Goal: Task Accomplishment & Management: Complete application form

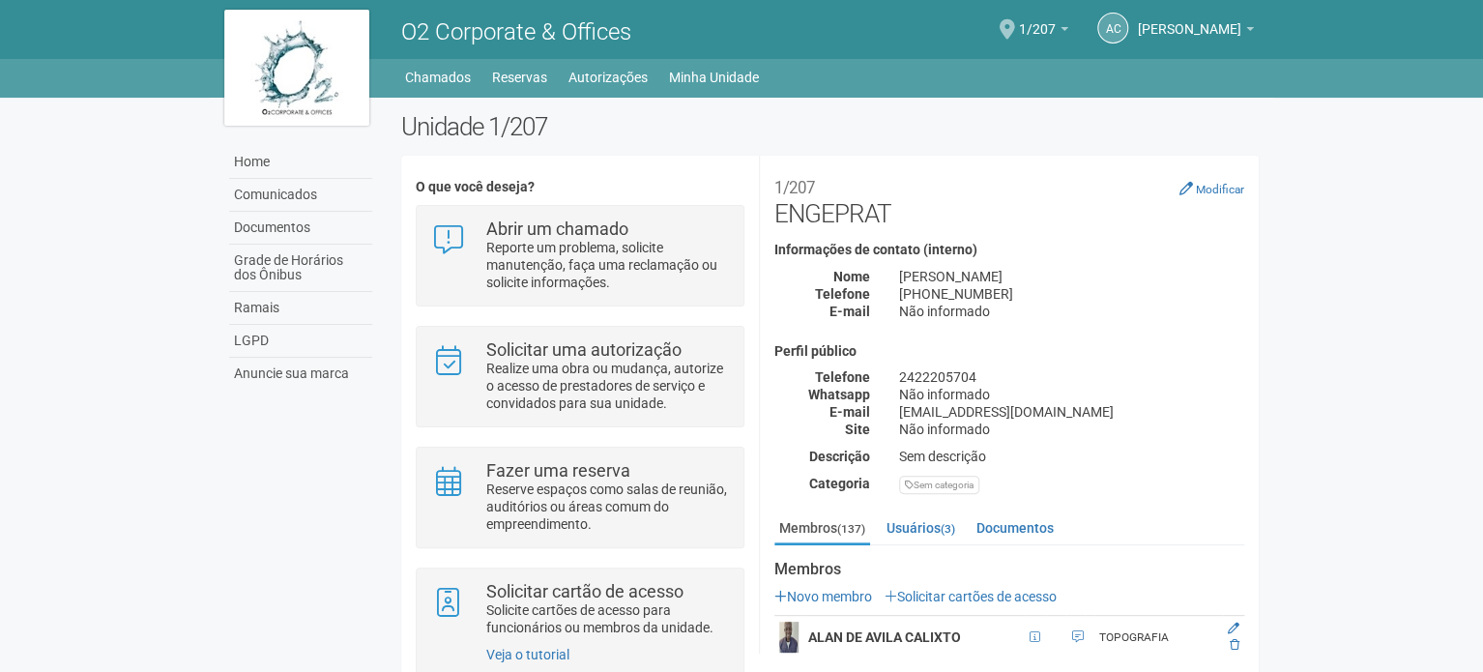
click at [1015, 39] on span at bounding box center [1007, 29] width 15 height 20
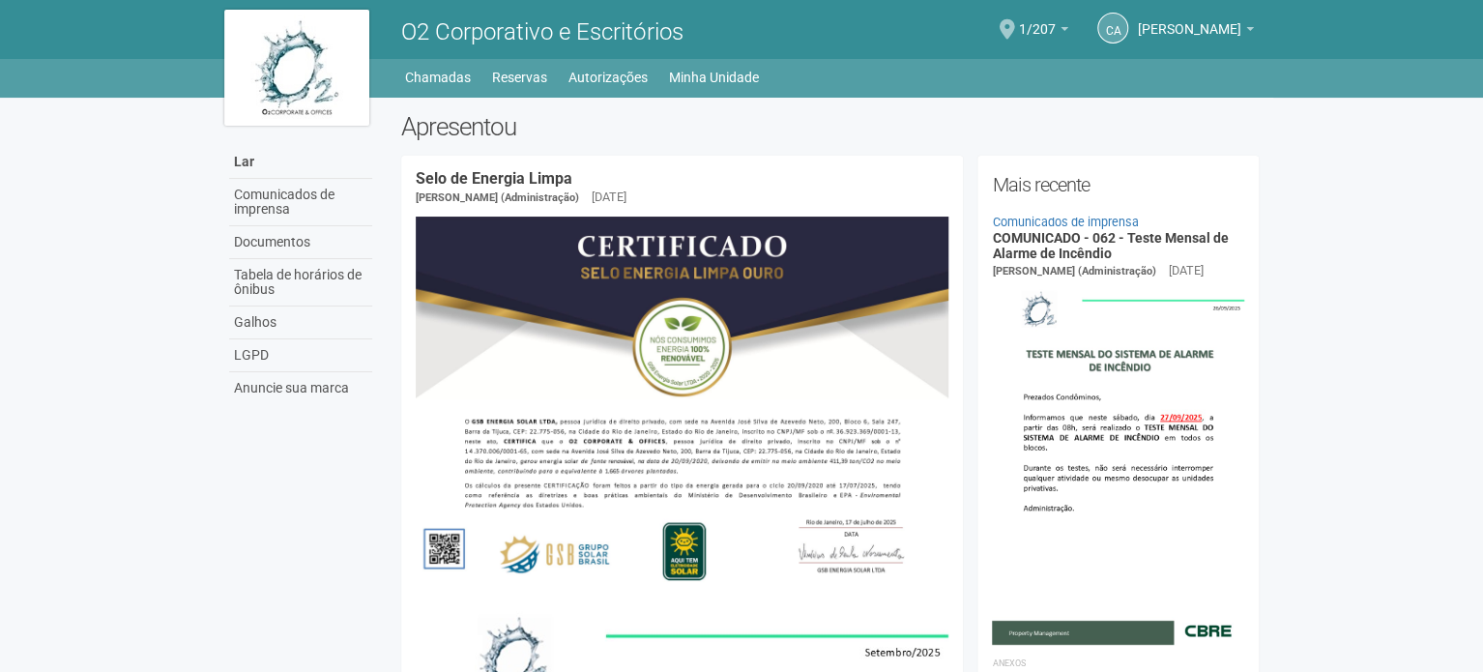
click at [1015, 28] on span at bounding box center [1007, 29] width 15 height 20
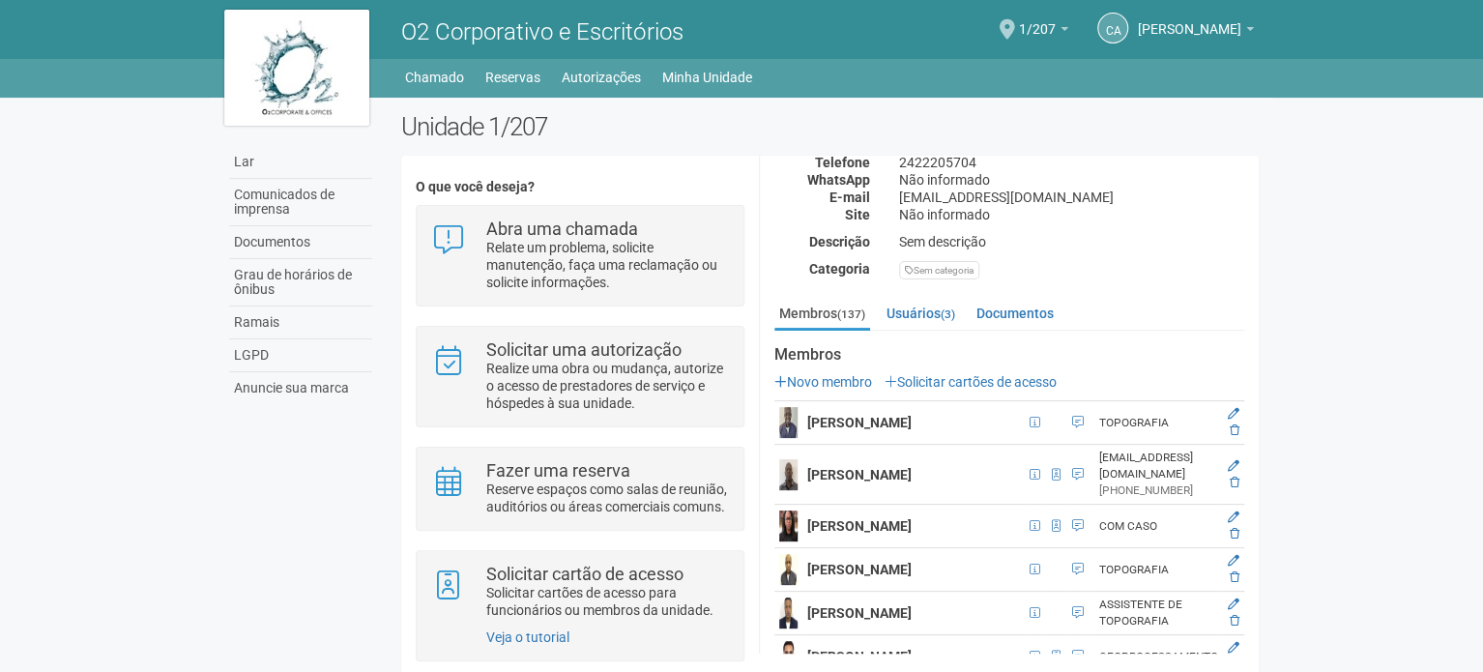
scroll to position [193, 0]
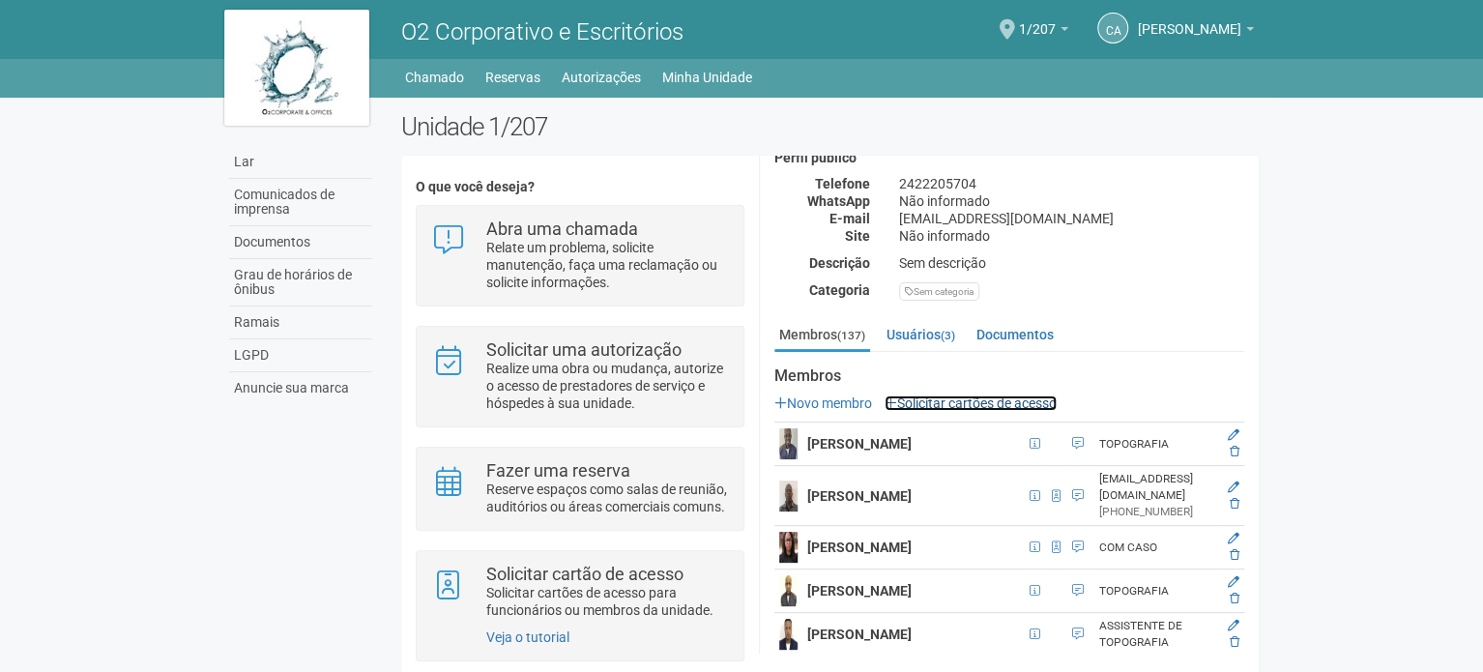
click at [947, 406] on font "Solicitar cartões de acesso" at bounding box center [977, 402] width 160 height 15
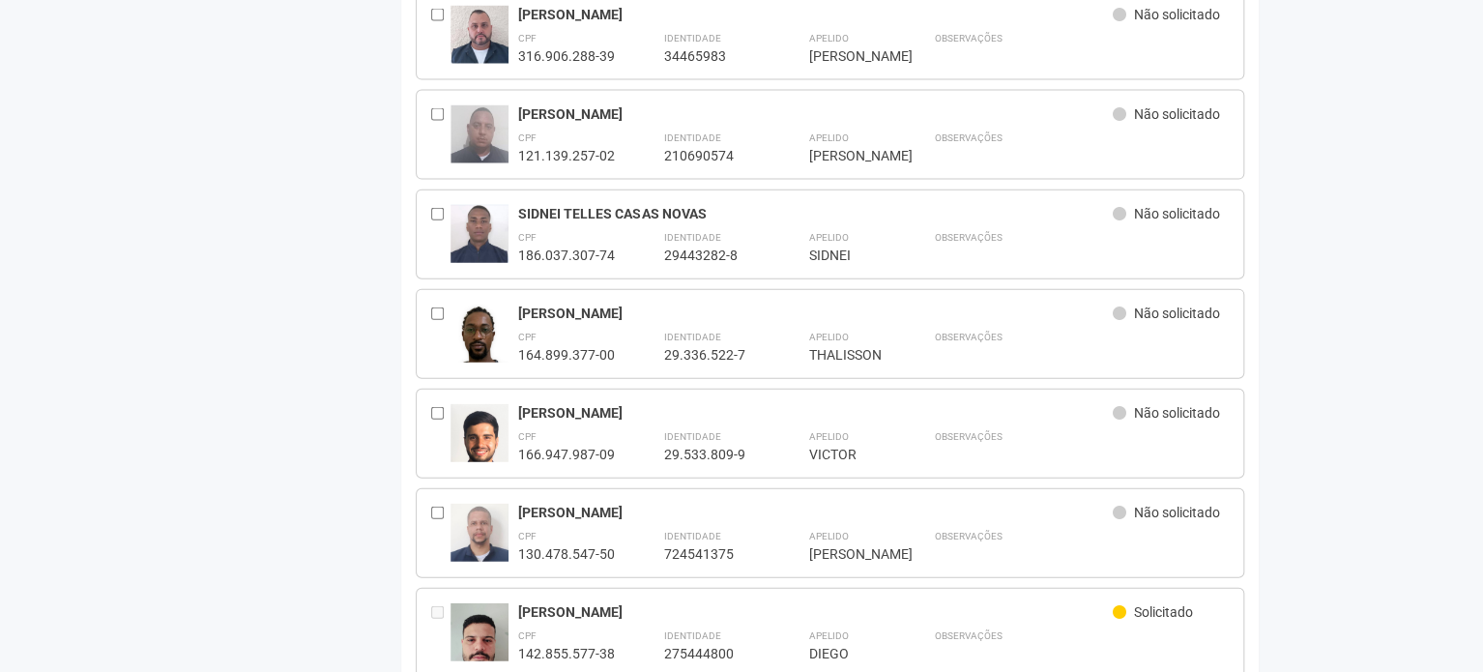
scroll to position [2610, 0]
